Goal: Transaction & Acquisition: Purchase product/service

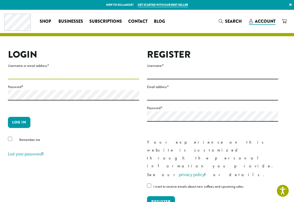
type input "**********"
click at [19, 122] on button "Log in" at bounding box center [19, 122] width 22 height 11
click at [21, 126] on button "Log in" at bounding box center [19, 122] width 22 height 11
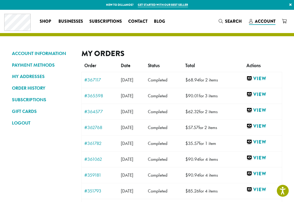
click at [268, 79] on link "View" at bounding box center [262, 78] width 33 height 7
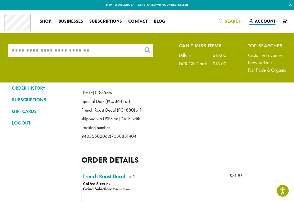
click at [76, 49] on input "What are you searching for?" at bounding box center [80, 50] width 145 height 13
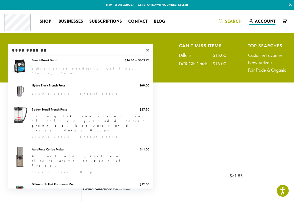
scroll to position [43, 0]
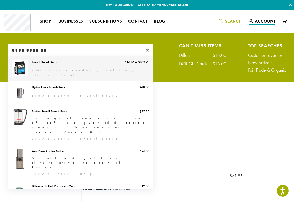
type input "**********"
click at [54, 67] on link "French Roast Decaf" at bounding box center [80, 68] width 145 height 25
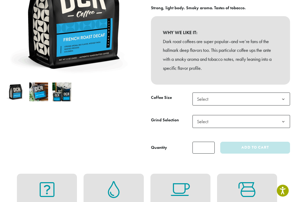
scroll to position [112, 0]
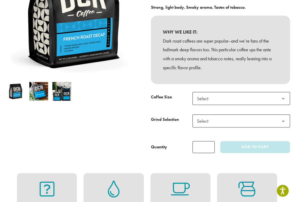
click at [284, 97] on b at bounding box center [282, 98] width 13 height 13
click at [281, 123] on b at bounding box center [282, 121] width 13 height 13
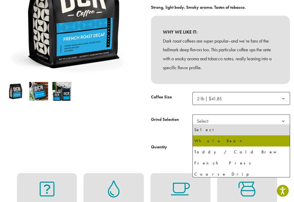
select select "**********"
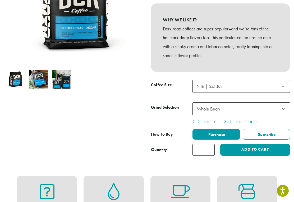
scroll to position [121, 0]
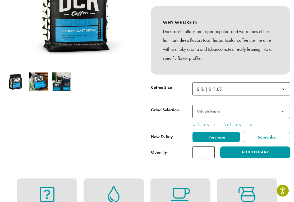
click at [249, 149] on button "Add to cart" at bounding box center [255, 153] width 70 height 12
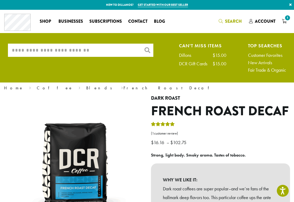
click at [57, 56] on input "What are you searching for?" at bounding box center [80, 50] width 145 height 13
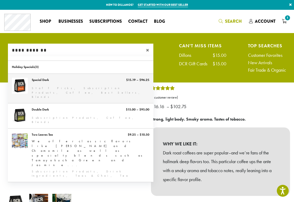
type input "**********"
click at [53, 85] on link "Special Dark" at bounding box center [80, 88] width 145 height 29
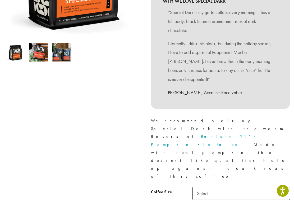
scroll to position [157, 0]
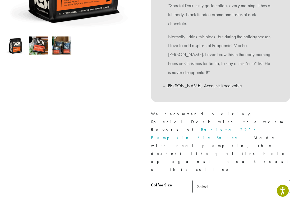
click at [282, 180] on b at bounding box center [282, 186] width 13 height 13
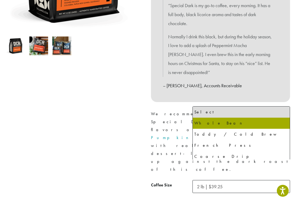
select select "**********"
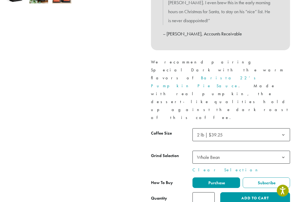
scroll to position [213, 0]
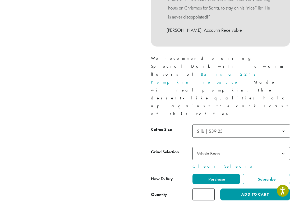
click at [249, 188] on button "Add to cart" at bounding box center [255, 194] width 70 height 12
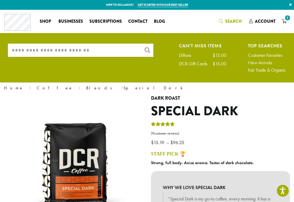
click at [43, 50] on input "What are you searching for?" at bounding box center [80, 50] width 145 height 13
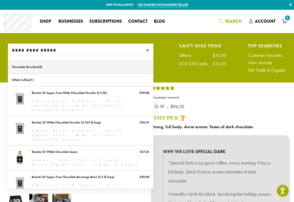
type input "**********"
click at [37, 69] on link "Chocolate Powders" at bounding box center [80, 67] width 145 height 13
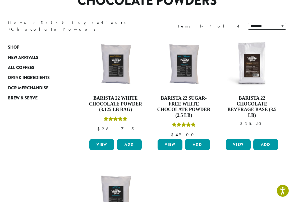
scroll to position [56, 0]
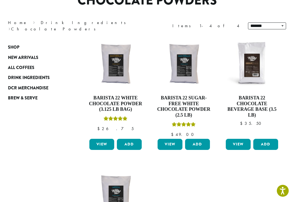
click at [131, 142] on button "Add" at bounding box center [129, 144] width 25 height 11
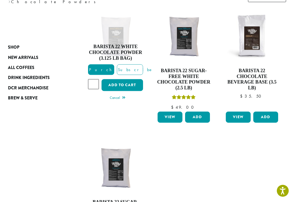
scroll to position [83, 0]
click at [128, 84] on button "Add to cart" at bounding box center [121, 85] width 41 height 12
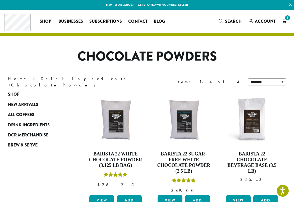
click at [286, 21] on span "3" at bounding box center [287, 17] width 7 height 7
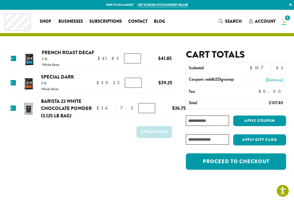
click at [198, 122] on input "Coupon:" at bounding box center [207, 120] width 43 height 10
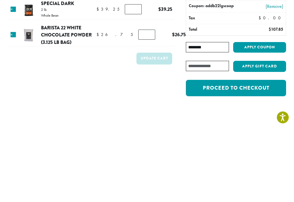
type input "********"
click at [267, 115] on button "Apply coupon" at bounding box center [259, 120] width 53 height 11
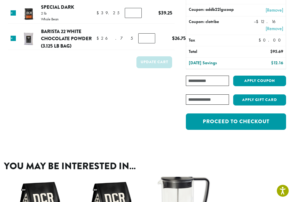
scroll to position [94, 0]
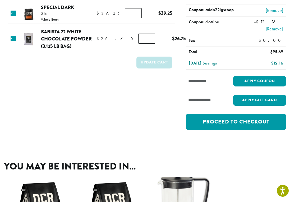
click at [237, 123] on link "Proceed to checkout" at bounding box center [236, 122] width 100 height 16
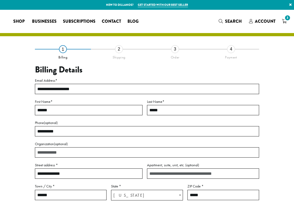
select select "**"
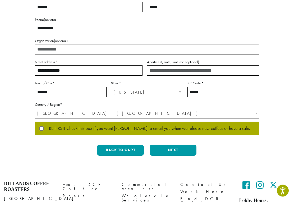
scroll to position [103, 0]
click at [172, 150] on button "Next" at bounding box center [172, 149] width 47 height 11
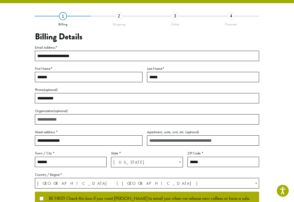
scroll to position [17, 0]
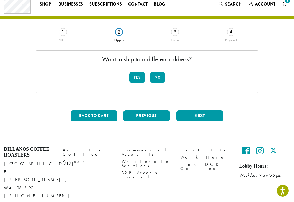
click at [160, 77] on button "No" at bounding box center [157, 77] width 15 height 11
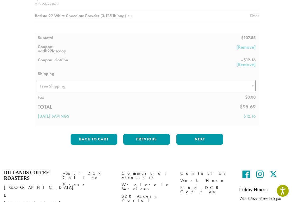
click at [200, 142] on button "Next" at bounding box center [199, 139] width 47 height 11
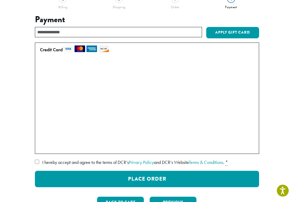
scroll to position [55, 0]
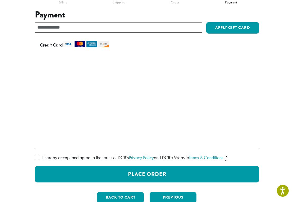
click at [173, 175] on button "Place Order" at bounding box center [147, 174] width 224 height 16
